Goal: Task Accomplishment & Management: Manage account settings

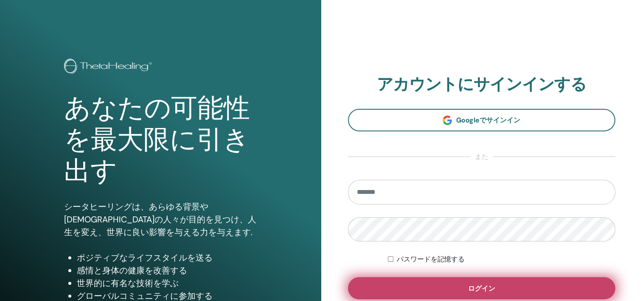
type input "**********"
click at [525, 293] on button "ログイン" at bounding box center [482, 288] width 268 height 22
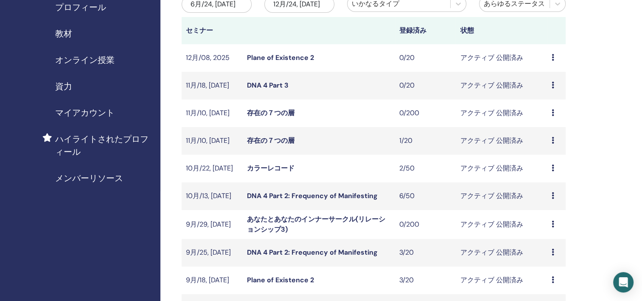
scroll to position [85, 0]
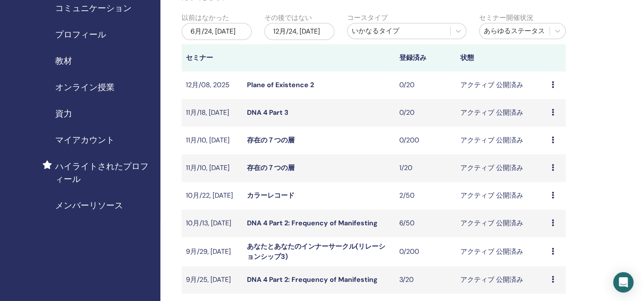
click at [318, 170] on td "存在の７つの層" at bounding box center [319, 168] width 152 height 28
click at [555, 168] on div "プレビュー 編集 出席者 キャンセル" at bounding box center [557, 168] width 10 height 10
click at [553, 203] on link "出席者" at bounding box center [543, 200] width 20 height 9
